Goal: Information Seeking & Learning: Understand process/instructions

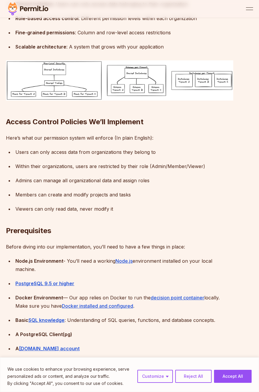
scroll to position [474, 0]
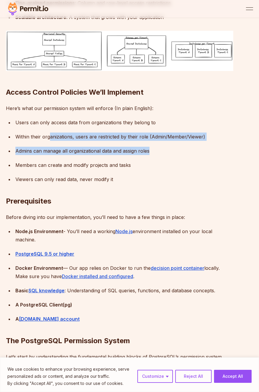
drag, startPoint x: 79, startPoint y: 138, endPoint x: 189, endPoint y: 152, distance: 110.7
click at [189, 152] on ul "Users can only access data from organizations they belong to Within their organ…" at bounding box center [119, 150] width 227 height 65
drag, startPoint x: 189, startPoint y: 152, endPoint x: 170, endPoint y: 155, distance: 18.3
click at [170, 155] on ul "Users can only access data from organizations they belong to Within their organ…" at bounding box center [119, 150] width 227 height 65
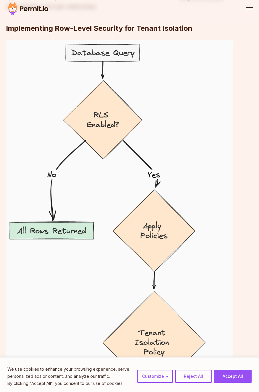
scroll to position [2397, 0]
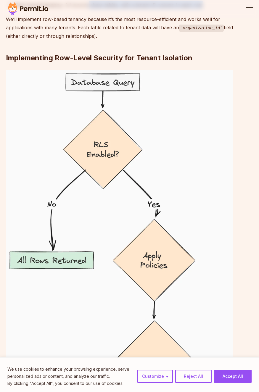
drag, startPoint x: 88, startPoint y: 91, endPoint x: 199, endPoint y: 91, distance: 111.0
click at [199, 9] on div "Row-based tenancy : All tenants share tables, with a tenant ID column in each r…" at bounding box center [124, 5] width 218 height 8
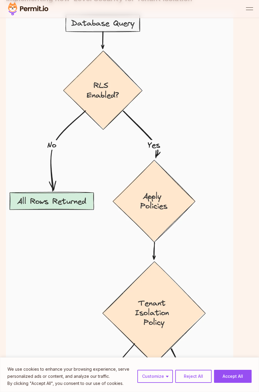
drag, startPoint x: 114, startPoint y: 47, endPoint x: 116, endPoint y: 56, distance: 9.5
drag, startPoint x: 116, startPoint y: 56, endPoint x: 119, endPoint y: 61, distance: 5.8
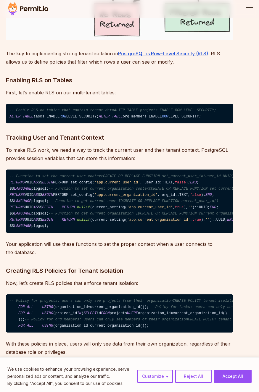
scroll to position [3019, 0]
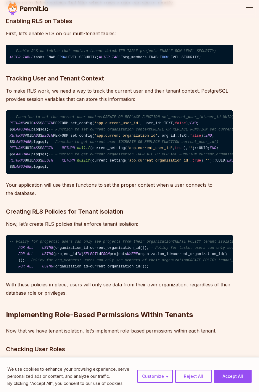
drag, startPoint x: 46, startPoint y: 90, endPoint x: 158, endPoint y: 91, distance: 112.2
drag, startPoint x: 158, startPoint y: 91, endPoint x: 146, endPoint y: 104, distance: 17.8
click at [146, 26] on h3 "Enabling RLS on Tables" at bounding box center [119, 20] width 227 height 9
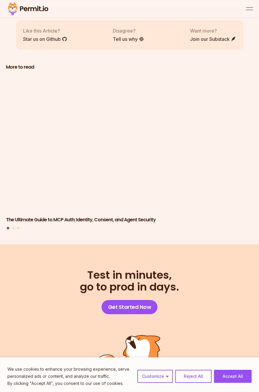
scroll to position [4765, 0]
